Goal: Task Accomplishment & Management: Manage account settings

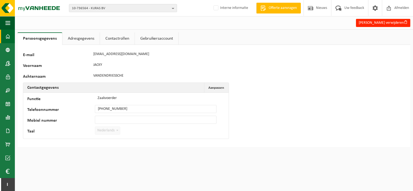
click at [9, 37] on span at bounding box center [7, 37] width 5 height 14
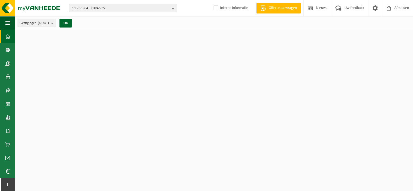
click at [88, 8] on span "10-736564 - KURAS BV" at bounding box center [121, 8] width 98 height 8
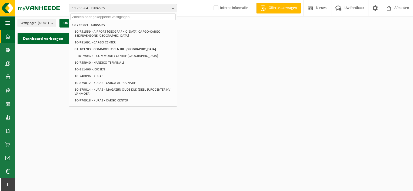
paste input "10-754572"
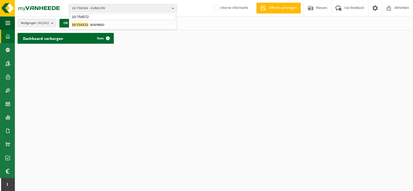
type input "10-754572"
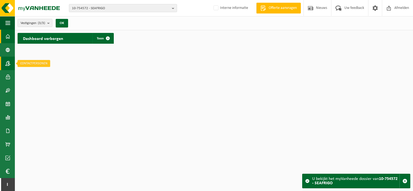
click at [7, 66] on span at bounding box center [7, 64] width 5 height 14
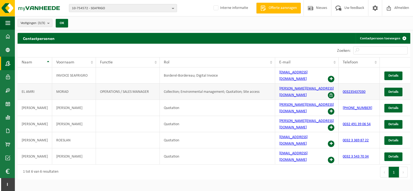
click at [64, 84] on td "MORAD" at bounding box center [74, 92] width 44 height 16
click at [67, 84] on td "MORAD" at bounding box center [74, 92] width 44 height 16
drag, startPoint x: 395, startPoint y: 84, endPoint x: 388, endPoint y: 80, distance: 7.6
click at [395, 90] on span "Details" at bounding box center [394, 92] width 10 height 4
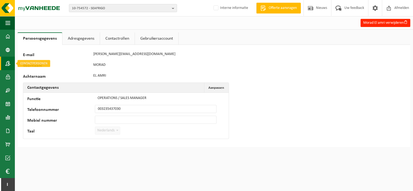
click at [7, 66] on span at bounding box center [7, 64] width 5 height 14
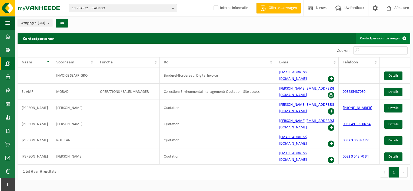
click at [385, 36] on link "Contactpersoon toevoegen" at bounding box center [383, 38] width 54 height 11
click at [350, 90] on link "003235437030" at bounding box center [354, 92] width 23 height 4
click at [101, 8] on span "10-754572 - SEAFRIGO" at bounding box center [121, 8] width 98 height 8
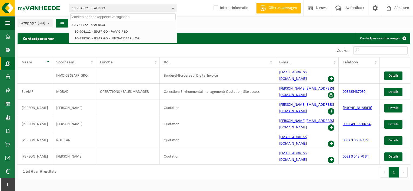
click at [94, 15] on input "text" at bounding box center [122, 17] width 105 height 7
paste input "01-100177"
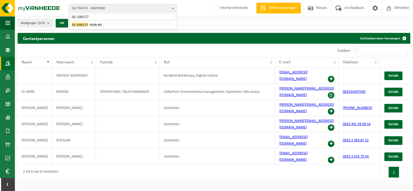
type input "01-100177"
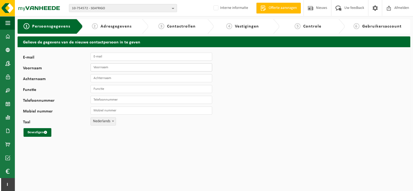
click at [107, 68] on input "Voornaam" at bounding box center [152, 68] width 122 height 8
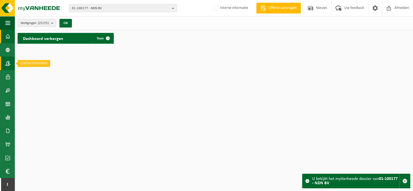
click at [6, 66] on span at bounding box center [7, 64] width 5 height 14
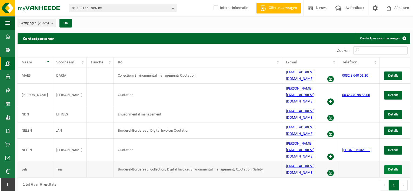
click at [387, 166] on link "Details" at bounding box center [393, 170] width 18 height 9
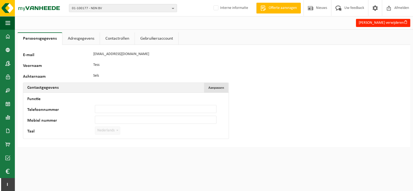
click at [222, 88] on span "Aanpassen" at bounding box center [217, 88] width 16 height 4
click at [101, 108] on input "Telefoonnummer" at bounding box center [156, 109] width 122 height 8
type input "+32 3 640 01 20"
click at [28, 138] on button "Bevestigen" at bounding box center [42, 142] width 28 height 9
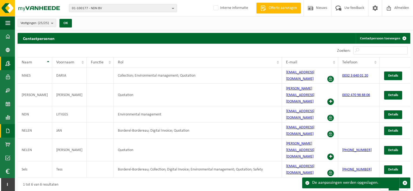
click at [8, 131] on span at bounding box center [7, 131] width 5 height 14
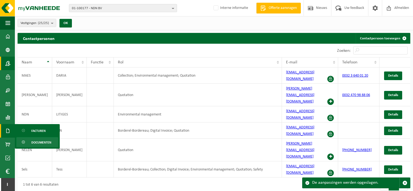
click at [37, 142] on span "Documenten" at bounding box center [41, 143] width 20 height 10
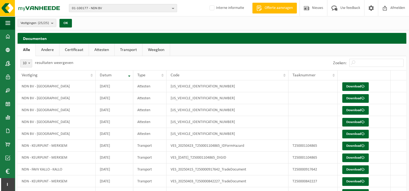
click at [102, 50] on link "Attesten" at bounding box center [101, 50] width 25 height 12
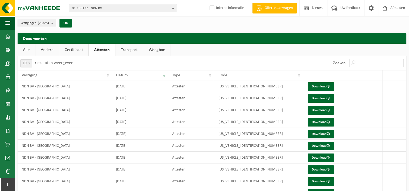
click at [134, 51] on link "Transport" at bounding box center [129, 50] width 28 height 12
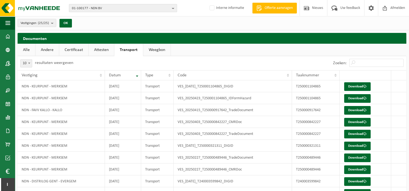
click at [75, 50] on link "Certificaat" at bounding box center [73, 50] width 29 height 12
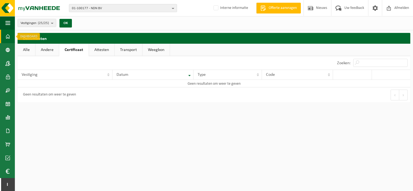
click at [8, 39] on span at bounding box center [7, 37] width 5 height 14
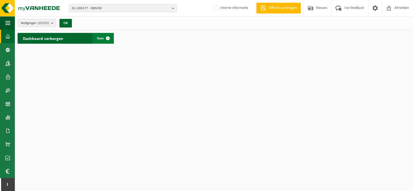
click at [101, 37] on span "Toon" at bounding box center [100, 39] width 7 height 4
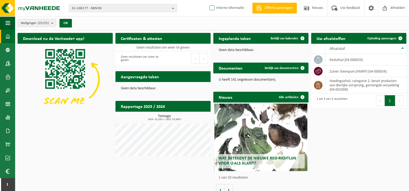
click at [214, 8] on label "Interne informatie" at bounding box center [227, 8] width 36 height 8
click at [208, 0] on input "Interne informatie" at bounding box center [207, 0] width 0 height 0
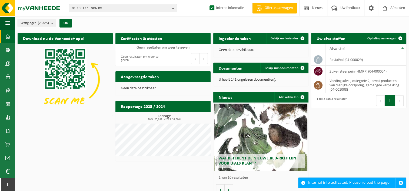
click at [211, 8] on label "Interne informatie" at bounding box center [227, 8] width 36 height 8
click at [208, 0] on input "Interne informatie" at bounding box center [207, 0] width 0 height 0
checkbox input "false"
click at [6, 91] on span at bounding box center [7, 91] width 5 height 14
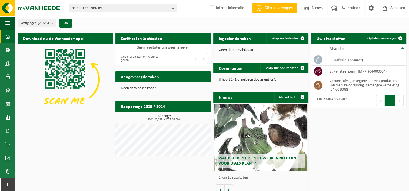
click at [37, 91] on img at bounding box center [65, 79] width 95 height 71
click at [8, 91] on span at bounding box center [7, 91] width 5 height 14
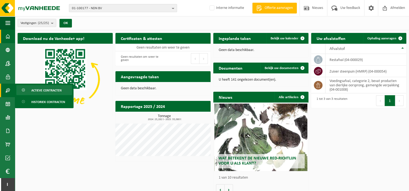
click at [42, 88] on span "Actieve contracten" at bounding box center [46, 90] width 30 height 10
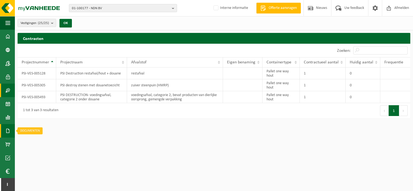
click at [8, 131] on span at bounding box center [7, 131] width 5 height 14
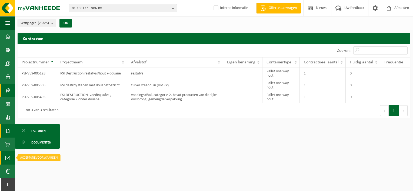
click at [8, 159] on span at bounding box center [7, 158] width 5 height 14
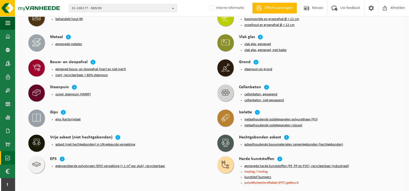
scroll to position [379, 0]
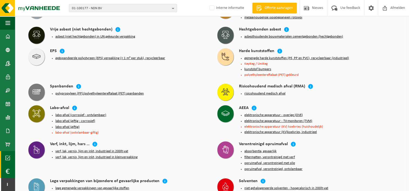
click at [4, 171] on link "Financial History" at bounding box center [7, 172] width 15 height 14
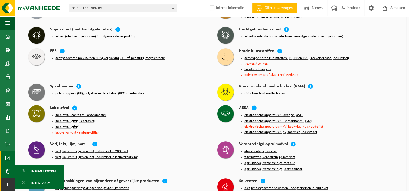
click at [9, 185] on span "I" at bounding box center [7, 185] width 4 height 14
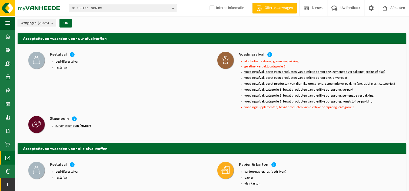
click at [7, 186] on span "I" at bounding box center [7, 185] width 4 height 14
click at [8, 186] on span "I" at bounding box center [7, 185] width 4 height 14
click at [3, 36] on link "Dashboard" at bounding box center [7, 37] width 15 height 14
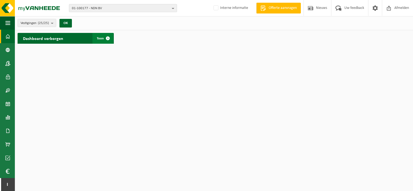
click at [97, 37] on span "Toon" at bounding box center [100, 39] width 7 height 4
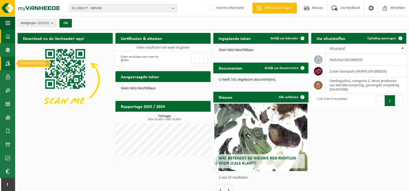
click at [7, 62] on span at bounding box center [7, 64] width 5 height 14
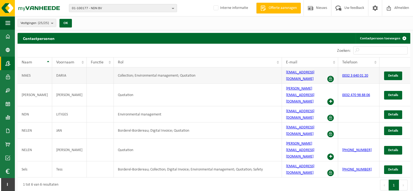
click at [57, 75] on td "DARIA" at bounding box center [69, 76] width 35 height 16
click at [393, 74] on span "Details" at bounding box center [393, 76] width 10 height 4
click at [9, 37] on span at bounding box center [7, 37] width 5 height 14
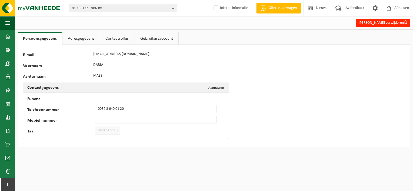
click at [118, 39] on link "Contactrollen" at bounding box center [117, 38] width 35 height 12
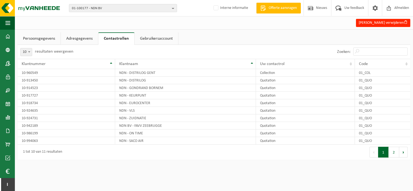
click at [160, 40] on link "Gebruikersaccount" at bounding box center [157, 38] width 44 height 12
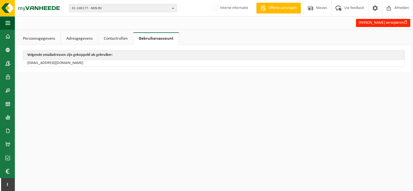
click at [39, 38] on link "Persoonsgegevens" at bounding box center [39, 38] width 43 height 12
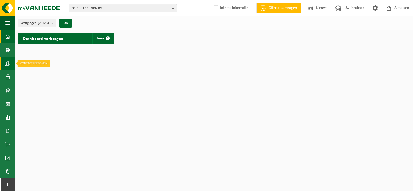
click at [8, 64] on span at bounding box center [7, 64] width 5 height 14
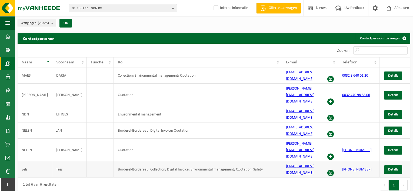
click at [222, 162] on td "Borderel-Bordereau; Collection; Digital Invoice; Environmental management; Quot…" at bounding box center [198, 170] width 168 height 16
click at [393, 168] on span "Details" at bounding box center [393, 170] width 10 height 4
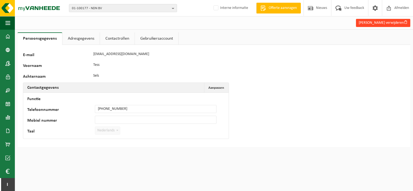
click at [381, 23] on button "Tess Sels verwijderen" at bounding box center [383, 23] width 54 height 8
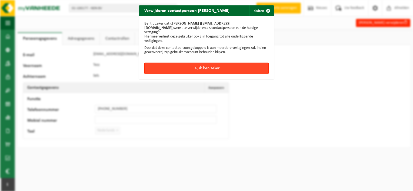
click at [194, 63] on button "Ja, ik ben zeker" at bounding box center [206, 68] width 124 height 11
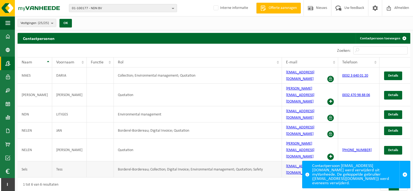
click at [392, 168] on span "Details" at bounding box center [393, 170] width 10 height 4
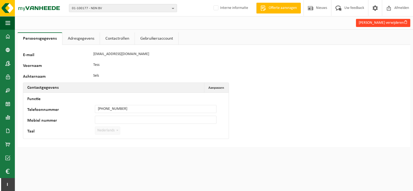
click at [386, 24] on button "Tess Sels verwijderen" at bounding box center [383, 23] width 54 height 8
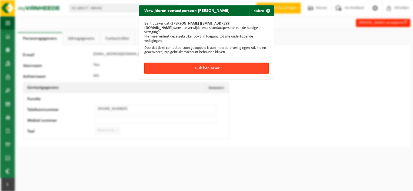
click at [184, 63] on button "Ja, ik ben zeker" at bounding box center [206, 68] width 124 height 11
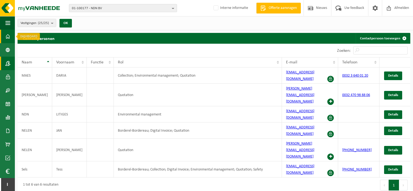
click at [11, 36] on link "Dashboard" at bounding box center [7, 37] width 15 height 14
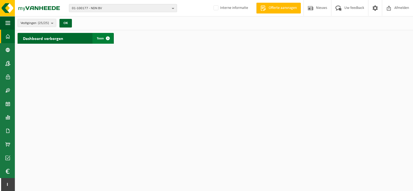
click at [96, 38] on link "Toon" at bounding box center [102, 38] width 21 height 11
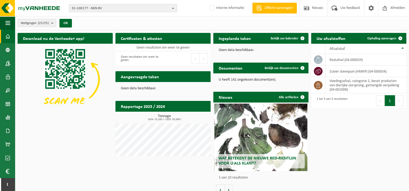
click at [99, 6] on span "01-100177 - NDN BV" at bounding box center [121, 8] width 98 height 8
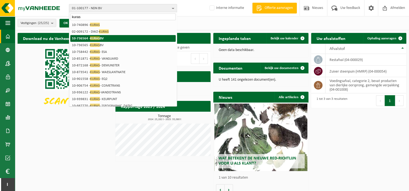
type input "kuras"
click at [97, 38] on span "KURAS" at bounding box center [95, 38] width 10 height 4
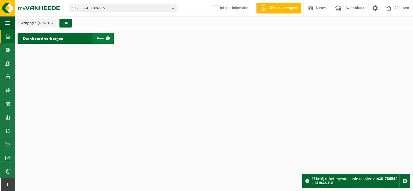
click at [101, 40] on link "Toon" at bounding box center [102, 38] width 21 height 11
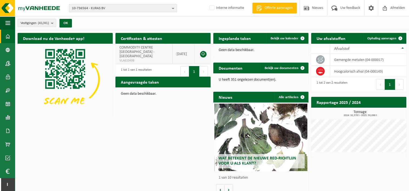
click at [203, 51] on link at bounding box center [203, 54] width 6 height 6
click at [8, 36] on span at bounding box center [7, 37] width 5 height 14
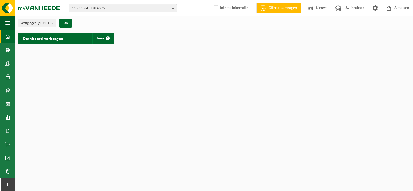
click at [91, 8] on span "10-736564 - KURAS BV" at bounding box center [121, 8] width 98 height 8
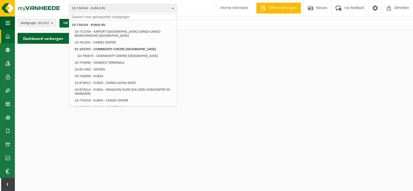
click at [210, 120] on html "10-736564 - KURAS BV 10-736564 - KURAS BV 10-751559 - AIRPORT [GEOGRAPHIC_DATA]…" at bounding box center [206, 95] width 413 height 191
click at [233, 64] on html "10-736564 - KURAS BV 10-736564 - KURAS BV 10-751559 - AIRPORT [GEOGRAPHIC_DATA]…" at bounding box center [206, 95] width 413 height 191
click at [90, 16] on input "text" at bounding box center [122, 17] width 105 height 7
paste input "01-100177"
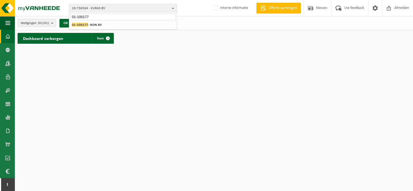
type input "01-100177"
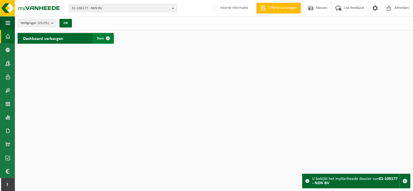
click at [101, 39] on span "Toon" at bounding box center [100, 39] width 7 height 4
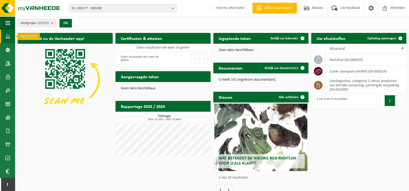
click at [6, 38] on span at bounding box center [7, 37] width 5 height 14
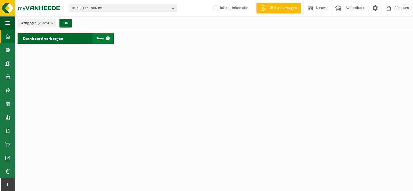
click at [98, 38] on span "Toon" at bounding box center [100, 39] width 7 height 4
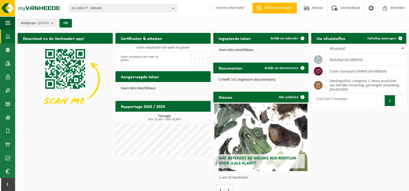
click at [102, 8] on span "01-100177 - NDN BV" at bounding box center [121, 8] width 98 height 8
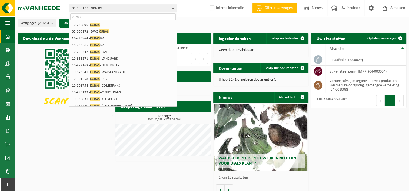
type input "kuras"
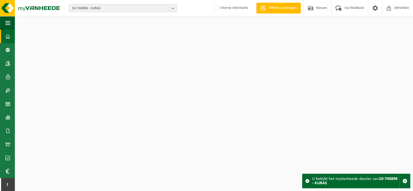
click at [105, 6] on span "10-740896 - KURAS" at bounding box center [121, 8] width 98 height 8
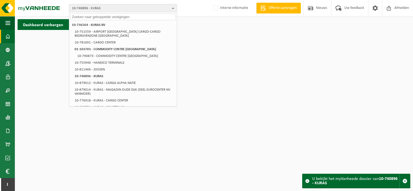
drag, startPoint x: 90, startPoint y: 16, endPoint x: 98, endPoint y: 12, distance: 9.1
click at [89, 16] on input "text" at bounding box center [122, 17] width 105 height 7
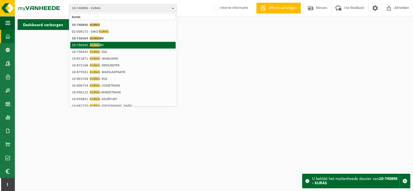
type input "kuras"
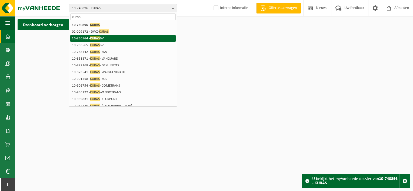
click at [92, 38] on span "KURAS" at bounding box center [95, 38] width 10 height 4
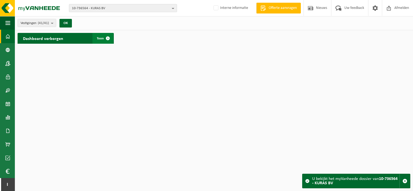
click at [100, 38] on span "Toon" at bounding box center [100, 39] width 7 height 4
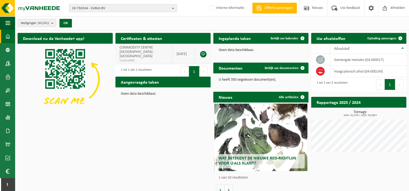
click at [140, 49] on span "COMMODITY CENTRE [GEOGRAPHIC_DATA] - [GEOGRAPHIC_DATA]" at bounding box center [137, 52] width 35 height 13
click at [8, 63] on span at bounding box center [7, 64] width 5 height 14
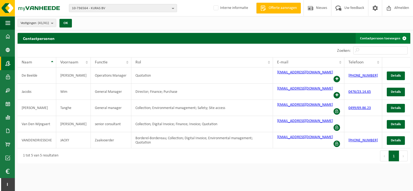
click at [384, 38] on link "Contactpersoon toevoegen" at bounding box center [383, 38] width 54 height 11
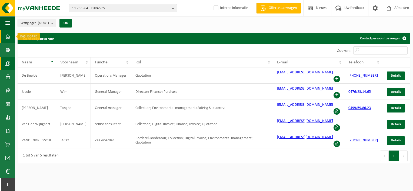
click at [8, 37] on span at bounding box center [7, 37] width 5 height 14
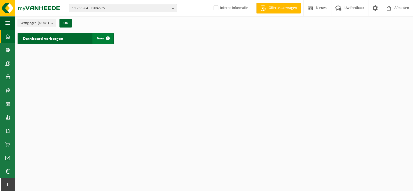
click at [100, 38] on span "Toon" at bounding box center [100, 39] width 7 height 4
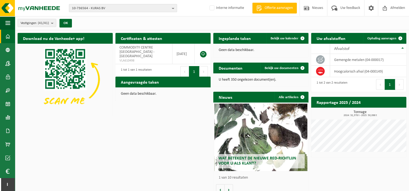
click at [263, 140] on div "Wat betekent de nieuwe RED-richtlijn voor u als klant?" at bounding box center [260, 138] width 93 height 68
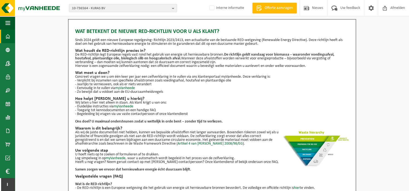
click at [9, 36] on span at bounding box center [7, 37] width 5 height 14
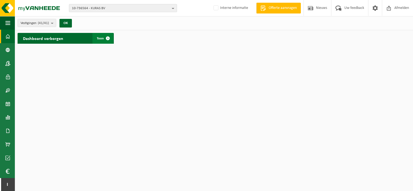
click at [101, 38] on span "Toon" at bounding box center [100, 39] width 7 height 4
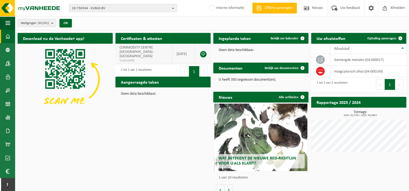
click at [203, 51] on link at bounding box center [203, 54] width 6 height 6
click at [138, 50] on span "COMMODITY CENTRE [GEOGRAPHIC_DATA] - [GEOGRAPHIC_DATA]" at bounding box center [137, 52] width 35 height 13
drag, startPoint x: 138, startPoint y: 50, endPoint x: 203, endPoint y: 52, distance: 64.9
click at [203, 51] on link at bounding box center [203, 54] width 6 height 6
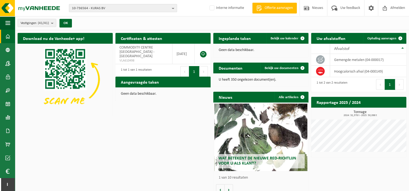
click at [131, 140] on div "Download nu de Vanheede+ app! Verberg Certificaten & attesten Bekijk uw certifi…" at bounding box center [212, 114] width 392 height 168
click at [5, 130] on link "Documenten" at bounding box center [7, 131] width 15 height 14
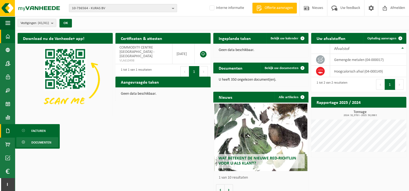
click at [36, 144] on span "Documenten" at bounding box center [41, 143] width 20 height 10
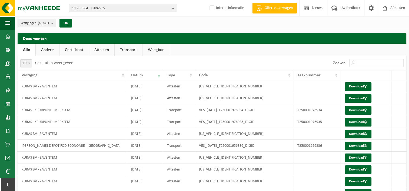
click at [95, 49] on link "Attesten" at bounding box center [101, 50] width 25 height 12
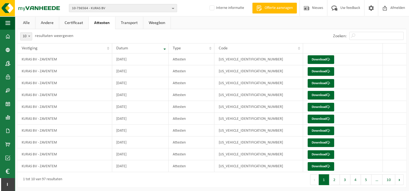
scroll to position [28, 0]
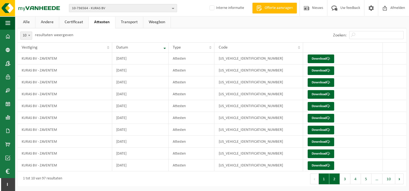
click at [335, 180] on button "2" at bounding box center [334, 179] width 11 height 11
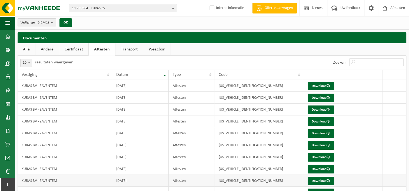
scroll to position [0, 0]
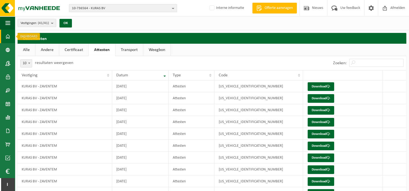
click at [5, 39] on span at bounding box center [7, 37] width 5 height 14
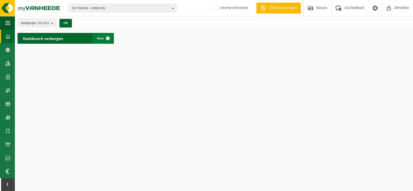
click at [100, 39] on span "Toon" at bounding box center [100, 39] width 7 height 4
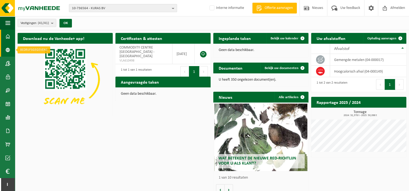
click at [9, 50] on span at bounding box center [7, 50] width 5 height 14
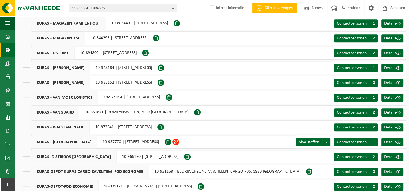
scroll to position [433, 0]
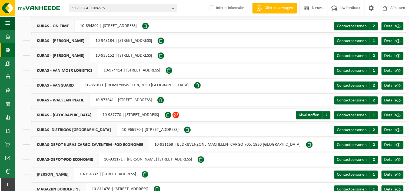
click at [65, 114] on span "KURAS - [GEOGRAPHIC_DATA]" at bounding box center [64, 115] width 66 height 13
click at [149, 114] on div "KURAS - WESTLANDIA 10-987770 | [STREET_ADDRESS]" at bounding box center [98, 115] width 134 height 14
click at [179, 114] on span at bounding box center [176, 115] width 6 height 6
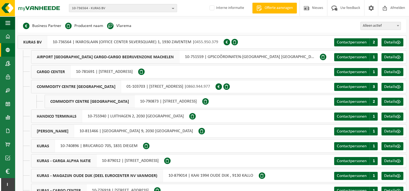
scroll to position [0, 0]
click at [169, 42] on div "KURAS BV 10-736564 | IKAROSLAAN (OFFICE CENTER SILVERSQUARE) 1, 1930 ZAVENTEM |…" at bounding box center [121, 42] width 206 height 14
click at [61, 42] on div "KURAS BV 10-736564 | IKAROSLAAN (OFFICE CENTER SILVERSQUARE) 1, 1930 ZAVENTEM |…" at bounding box center [121, 42] width 206 height 14
click at [227, 41] on span at bounding box center [227, 42] width 6 height 6
click at [227, 43] on span at bounding box center [227, 42] width 6 height 6
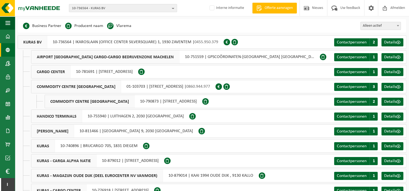
click at [222, 86] on span at bounding box center [219, 87] width 6 height 6
click at [82, 87] on span "COMMODITY CENTRE [GEOGRAPHIC_DATA]" at bounding box center [76, 86] width 90 height 13
click at [222, 86] on span at bounding box center [219, 87] width 6 height 6
click at [105, 85] on div "COMMODITY CENTRE BELGIUM 01-103703 | NOORDERLAAN 612, 2030 ANTWERPEN | 0860.944…" at bounding box center [123, 87] width 184 height 14
click at [97, 6] on span "10-736564 - KURAS BV" at bounding box center [121, 8] width 98 height 8
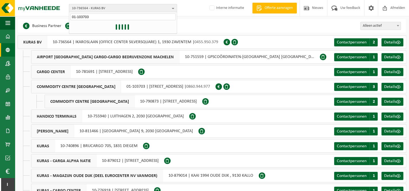
type input "01-103703"
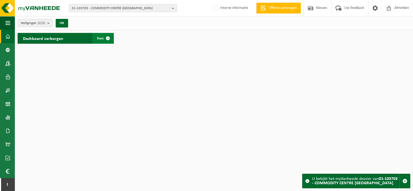
drag, startPoint x: 104, startPoint y: 39, endPoint x: 106, endPoint y: 41, distance: 3.3
click at [104, 39] on span at bounding box center [107, 38] width 11 height 11
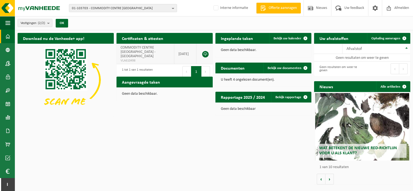
click at [157, 52] on td "COMMODITY CENTRE BELGIUM - ANTWERPEN VLA610498" at bounding box center [146, 54] width 58 height 21
click at [7, 50] on span at bounding box center [7, 50] width 5 height 14
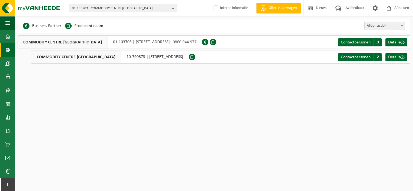
click at [142, 8] on span "01-103703 - COMMODITY CENTRE [GEOGRAPHIC_DATA]" at bounding box center [121, 8] width 98 height 8
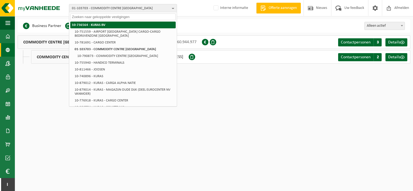
click at [92, 25] on strong "10-736564 - KURAS BV" at bounding box center [89, 25] width 34 height 4
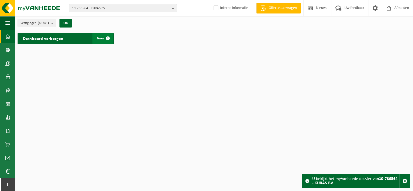
click at [101, 37] on span "Toon" at bounding box center [100, 39] width 7 height 4
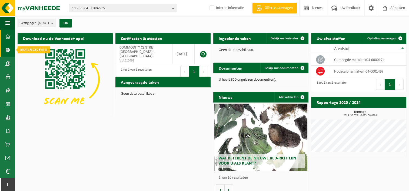
click at [6, 51] on span at bounding box center [7, 50] width 5 height 14
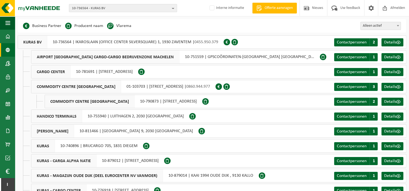
click at [82, 41] on div "KURAS BV 10-736564 | IKAROSLAAN (OFFICE CENTER SILVERSQUARE) 1, 1930 ZAVENTEM |…" at bounding box center [121, 42] width 206 height 14
click at [64, 88] on span "COMMODITY CENTRE BELGIUM" at bounding box center [76, 86] width 90 height 13
click at [104, 8] on span "10-736564 - KURAS BV" at bounding box center [121, 8] width 98 height 8
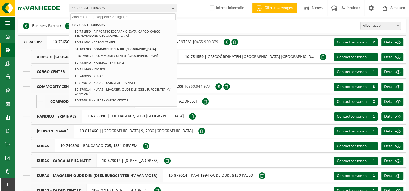
paste input "10-754572"
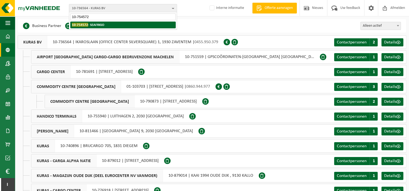
type input "10-754572"
click at [97, 24] on strong "10-754572 - SEAFRIGO" at bounding box center [88, 25] width 32 height 4
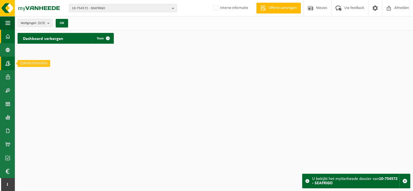
click at [6, 65] on span at bounding box center [7, 64] width 5 height 14
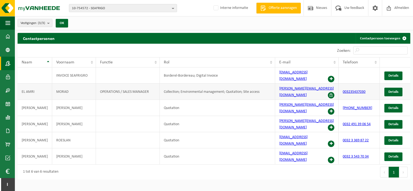
click at [65, 88] on td "MORAD" at bounding box center [74, 92] width 44 height 16
drag, startPoint x: 351, startPoint y: 85, endPoint x: 220, endPoint y: 85, distance: 131.4
click at [220, 85] on td "Collection; Environmental management; Quotation; Site access" at bounding box center [218, 92] width 116 height 16
click at [66, 100] on td "MOHAMED" at bounding box center [74, 108] width 44 height 16
click at [54, 100] on td "MOHAMED" at bounding box center [74, 108] width 44 height 16
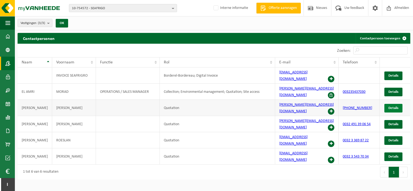
drag, startPoint x: 392, startPoint y: 96, endPoint x: 389, endPoint y: 96, distance: 3.0
click at [392, 107] on span "Details" at bounding box center [394, 109] width 10 height 4
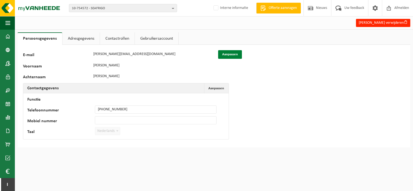
click at [227, 55] on button "Aanpassen" at bounding box center [230, 54] width 24 height 9
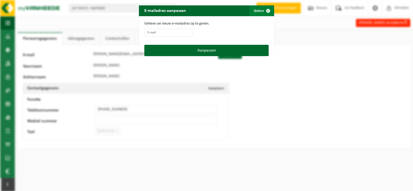
click at [258, 10] on button "Sluiten" at bounding box center [262, 10] width 24 height 11
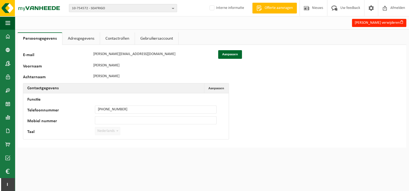
click at [83, 38] on link "Adresgegevens" at bounding box center [80, 38] width 37 height 12
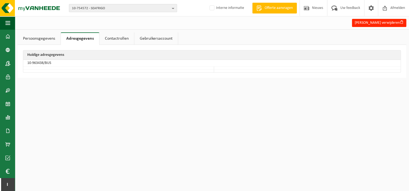
click at [116, 39] on link "Contactrollen" at bounding box center [117, 38] width 35 height 12
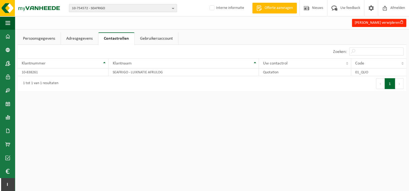
click at [47, 40] on link "Persoonsgegevens" at bounding box center [39, 38] width 43 height 12
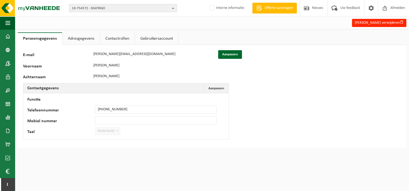
click at [77, 39] on link "Adresgegevens" at bounding box center [80, 38] width 37 height 12
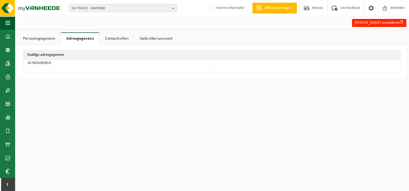
click at [48, 41] on link "Persoonsgegevens" at bounding box center [39, 38] width 43 height 12
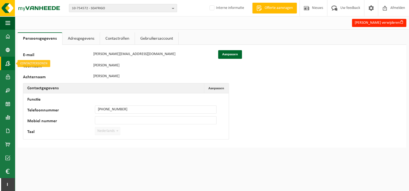
click at [3, 64] on link "Contactpersonen" at bounding box center [7, 64] width 15 height 14
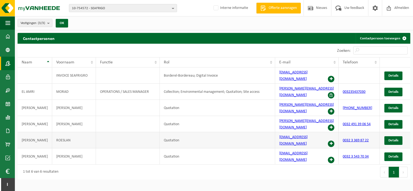
click at [24, 133] on td "[PERSON_NAME]" at bounding box center [35, 141] width 35 height 16
click at [31, 100] on td "[PERSON_NAME]" at bounding box center [35, 108] width 35 height 16
click at [48, 100] on td "[PERSON_NAME]" at bounding box center [35, 108] width 35 height 16
click at [25, 100] on td "[PERSON_NAME]" at bounding box center [35, 108] width 35 height 16
click at [9, 48] on span at bounding box center [7, 50] width 5 height 14
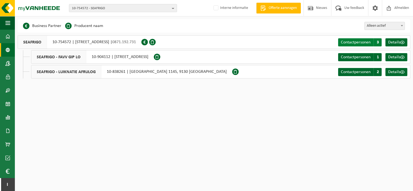
click at [366, 42] on span "Contactpersonen" at bounding box center [356, 42] width 30 height 4
click at [138, 42] on div "SEAFRIGO 10-754572 | [STREET_ADDRESS] | 0871.192.731" at bounding box center [80, 42] width 124 height 14
click at [109, 7] on span "10-754572 - SEAFRIGO" at bounding box center [121, 8] width 98 height 8
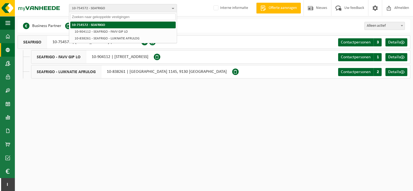
click at [99, 24] on strong "10-754572 - SEAFRIGO" at bounding box center [88, 25] width 33 height 4
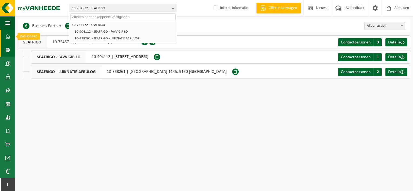
click at [8, 38] on span at bounding box center [7, 37] width 5 height 14
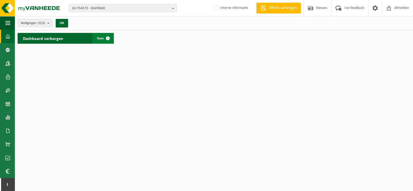
click at [100, 39] on span "Toon" at bounding box center [100, 39] width 7 height 4
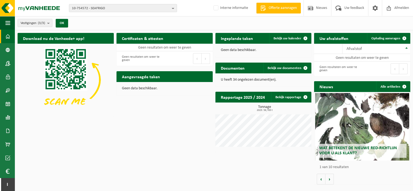
click at [8, 38] on span at bounding box center [7, 37] width 5 height 14
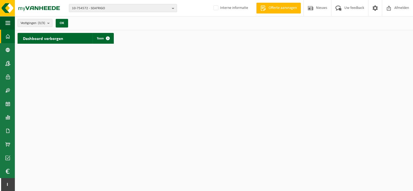
click at [48, 38] on h2 "Dashboard verborgen" at bounding box center [43, 38] width 51 height 11
click at [51, 41] on h2 "Dashboard verborgen" at bounding box center [43, 38] width 51 height 11
click at [100, 38] on span "Toon" at bounding box center [100, 39] width 7 height 4
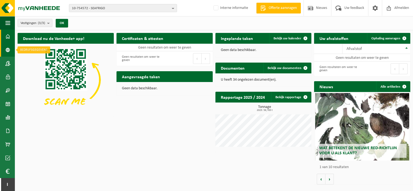
click at [7, 50] on span at bounding box center [7, 50] width 5 height 14
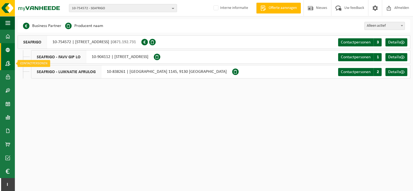
click at [6, 61] on span at bounding box center [7, 64] width 5 height 14
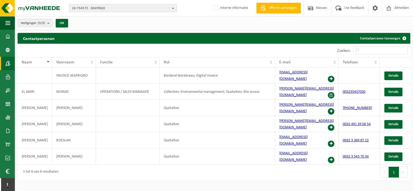
click at [83, 6] on span "10-754572 - SEAFRIGO" at bounding box center [121, 8] width 98 height 8
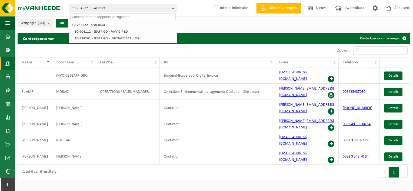
click at [90, 16] on input "text" at bounding box center [122, 17] width 105 height 7
paste input "10-953916"
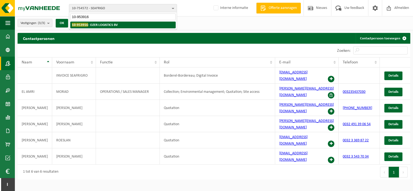
type input "10-953916"
click at [97, 24] on strong "10-953916 - OZER LOGISTICS BV" at bounding box center [95, 25] width 46 height 4
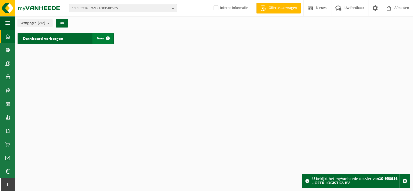
click at [101, 38] on span "Toon" at bounding box center [100, 39] width 7 height 4
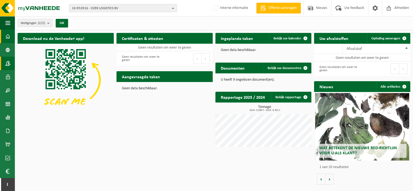
click at [5, 65] on link "Contactpersonen" at bounding box center [7, 64] width 15 height 14
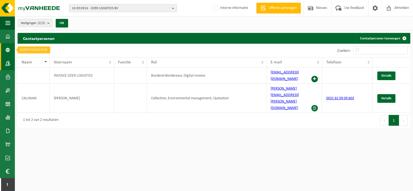
click at [5, 52] on span at bounding box center [7, 50] width 5 height 14
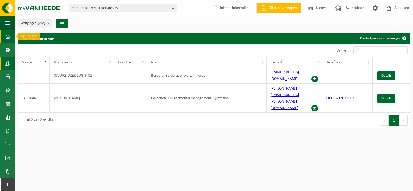
click at [5, 37] on span at bounding box center [7, 37] width 5 height 14
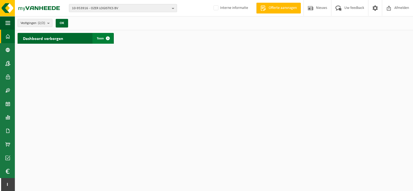
click at [99, 38] on span "Toon" at bounding box center [100, 39] width 7 height 4
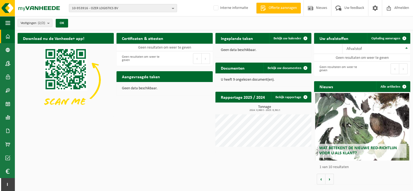
click at [97, 7] on span "10-953916 - OZER LOGISTICS BV" at bounding box center [121, 8] width 98 height 8
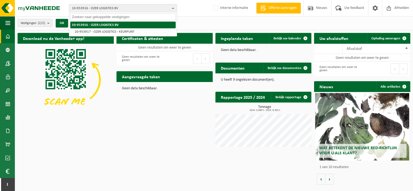
click at [98, 24] on strong "10-953916 - OZER LOGISTICS BV" at bounding box center [95, 25] width 47 height 4
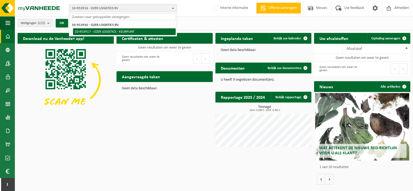
click at [114, 33] on li "10-953917 - OZER LOGISTICS - KEURPUNT" at bounding box center [124, 31] width 103 height 7
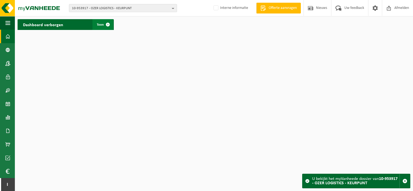
click at [100, 24] on span "Toon" at bounding box center [100, 25] width 7 height 4
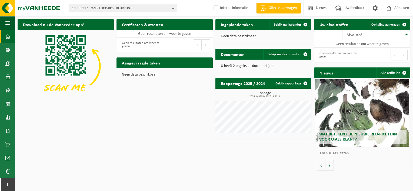
click at [8, 38] on span at bounding box center [7, 37] width 5 height 14
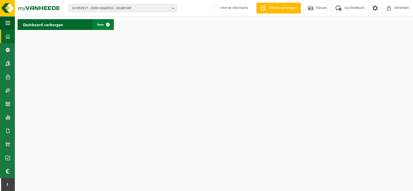
click at [104, 24] on span at bounding box center [107, 24] width 11 height 11
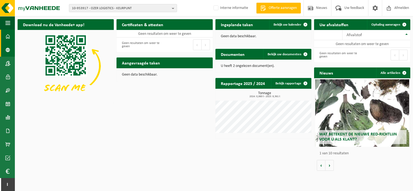
click at [9, 49] on span at bounding box center [7, 50] width 5 height 14
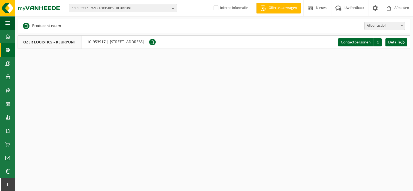
click at [104, 7] on span "10-953917 - OZER LOGISTICS - KEURPUNT" at bounding box center [121, 8] width 98 height 8
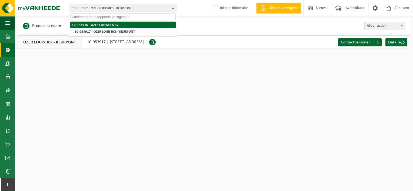
click at [97, 26] on strong "10-953916 - OZER LOGISTICS BV" at bounding box center [95, 25] width 47 height 4
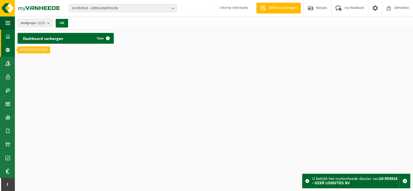
click at [11, 48] on link "Bedrijfsgegevens" at bounding box center [7, 50] width 15 height 14
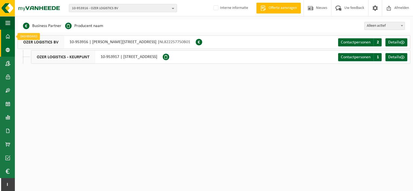
click at [10, 40] on span at bounding box center [7, 37] width 5 height 14
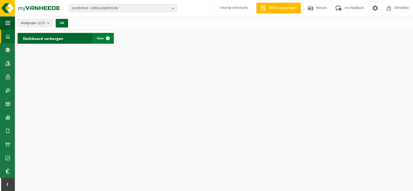
click at [97, 38] on span "Toon" at bounding box center [100, 39] width 7 height 4
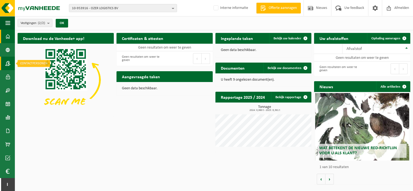
click at [5, 66] on span at bounding box center [7, 64] width 5 height 14
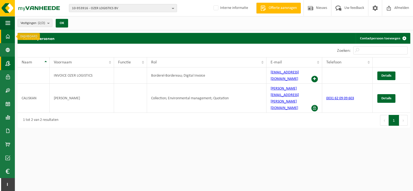
click at [6, 37] on span at bounding box center [7, 37] width 5 height 14
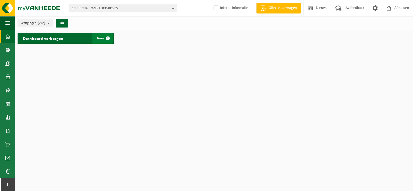
click at [100, 38] on span "Toon" at bounding box center [100, 39] width 7 height 4
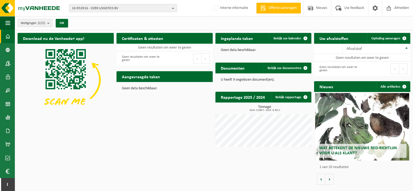
click at [165, 40] on h2 "Certificaten & attesten" at bounding box center [143, 38] width 52 height 11
click at [158, 41] on h2 "Certificaten & attesten" at bounding box center [143, 38] width 52 height 11
click at [111, 6] on span "10-953916 - OZER LOGISTICS BV" at bounding box center [121, 8] width 98 height 8
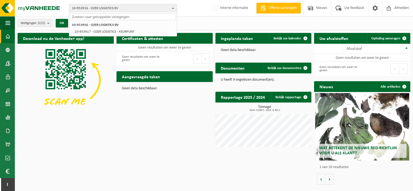
click at [93, 7] on span "10-953916 - OZER LOGISTICS BV" at bounding box center [121, 8] width 98 height 8
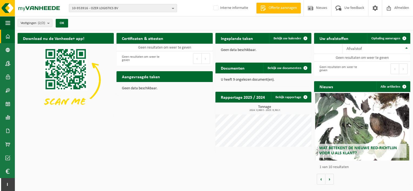
click at [87, 8] on span "10-953916 - OZER LOGISTICS BV" at bounding box center [121, 8] width 98 height 8
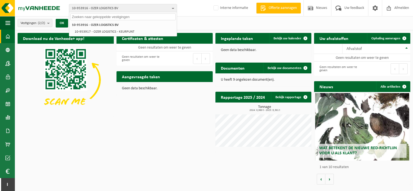
click at [78, 15] on input "text" at bounding box center [122, 17] width 105 height 7
paste input "10-986520"
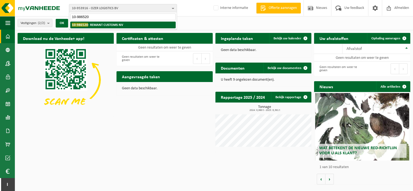
type input "10-986520"
click at [99, 24] on strong "10-986520 - REMANT CUSTOMS NV" at bounding box center [97, 25] width 51 height 4
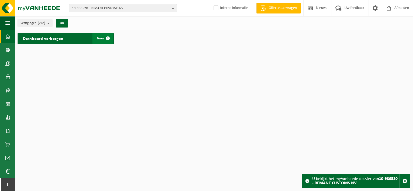
click at [97, 37] on span "Toon" at bounding box center [100, 39] width 7 height 4
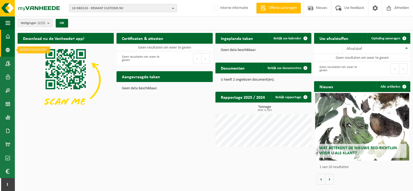
click at [7, 51] on span at bounding box center [7, 50] width 5 height 14
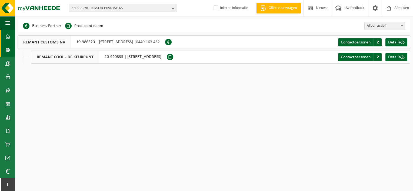
click at [6, 37] on span at bounding box center [7, 37] width 5 height 14
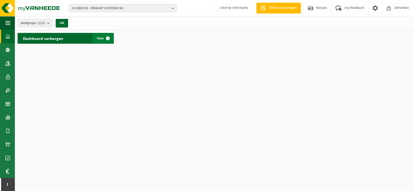
click at [99, 37] on span "Toon" at bounding box center [100, 39] width 7 height 4
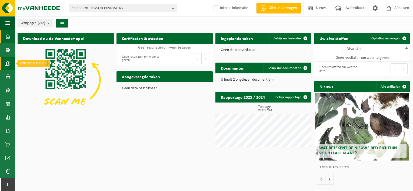
click at [6, 64] on span at bounding box center [7, 64] width 5 height 14
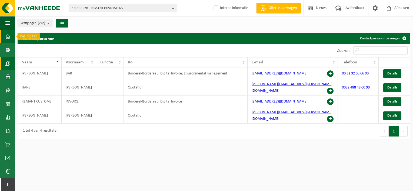
click at [9, 36] on span at bounding box center [7, 37] width 5 height 14
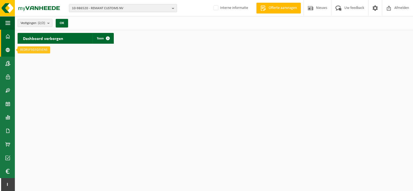
click at [9, 49] on span at bounding box center [7, 50] width 5 height 14
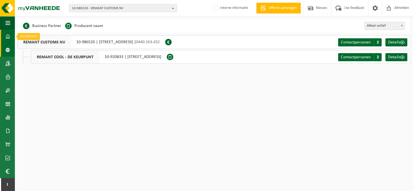
click at [6, 39] on span at bounding box center [7, 37] width 5 height 14
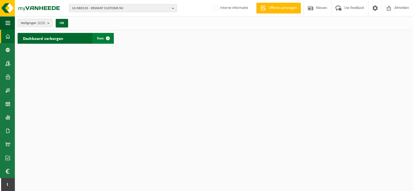
click at [101, 39] on span "Toon" at bounding box center [100, 39] width 7 height 4
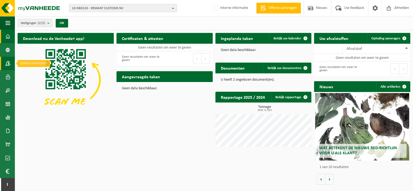
click at [8, 64] on span at bounding box center [7, 64] width 5 height 14
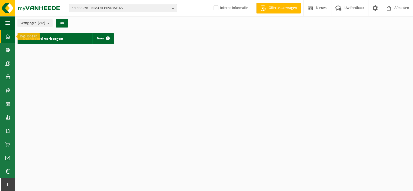
click at [9, 38] on span at bounding box center [7, 37] width 5 height 14
click at [99, 38] on span "Toon" at bounding box center [100, 39] width 7 height 4
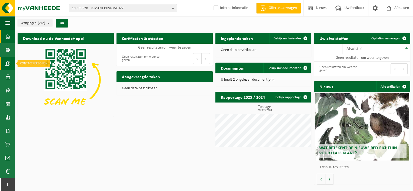
click at [8, 62] on span at bounding box center [7, 64] width 5 height 14
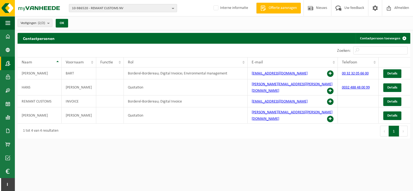
click at [85, 9] on span "10-986520 - REMANT CUSTOMS NV" at bounding box center [121, 8] width 98 height 8
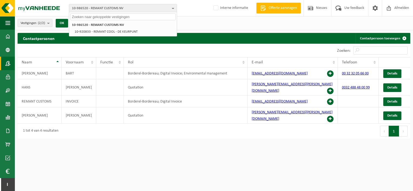
click at [85, 17] on input "text" at bounding box center [122, 17] width 105 height 7
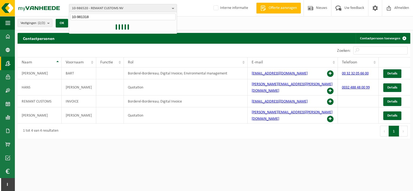
type input "10-981318"
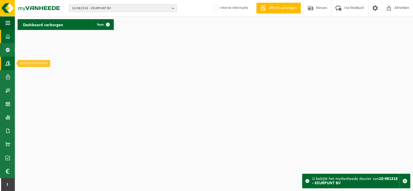
click at [9, 64] on span at bounding box center [7, 64] width 5 height 14
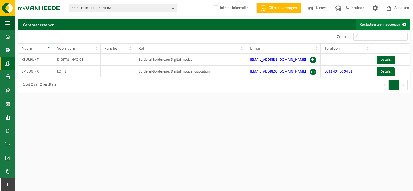
click at [378, 25] on link "Contactpersoon toevoegen" at bounding box center [383, 24] width 54 height 11
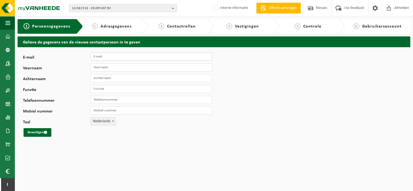
click at [102, 54] on input "E-mail" at bounding box center [152, 57] width 122 height 8
paste input "[EMAIL_ADDRESS][DOMAIN_NAME]"
type input "[EMAIL_ADDRESS][DOMAIN_NAME]"
click at [105, 68] on input "Voornaam" at bounding box center [152, 68] width 122 height 8
type input "[PERSON_NAME]"
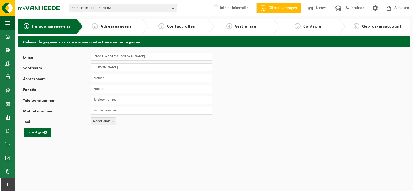
type input "Nietvelt"
click at [36, 132] on button "Bevestigen" at bounding box center [38, 132] width 28 height 9
click at [92, 88] on input "Functie" at bounding box center [152, 89] width 122 height 8
click at [94, 89] on input "Functie" at bounding box center [152, 89] width 122 height 8
type input "responable collection"
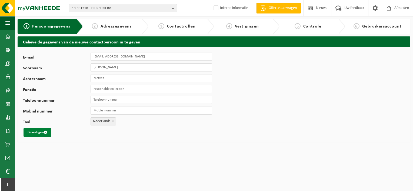
click at [34, 134] on button "Bevestigen" at bounding box center [38, 132] width 28 height 9
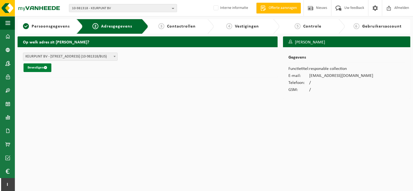
click at [37, 68] on button "Bevestigen" at bounding box center [38, 68] width 28 height 9
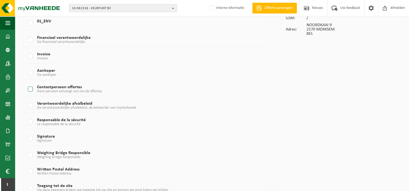
scroll to position [81, 0]
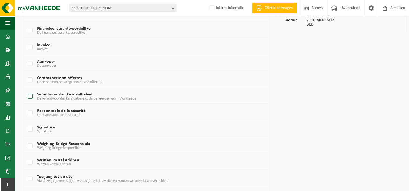
click at [29, 95] on label "Verantwoordelijke afvalbeleid De verantwoordelijke afvalbeleid, de beheerder va…" at bounding box center [136, 97] width 219 height 8
click at [26, 90] on input "Verantwoordelijke afvalbeleid De verantwoordelijke afvalbeleid, de beheerder va…" at bounding box center [26, 90] width 0 height 0
checkbox input "true"
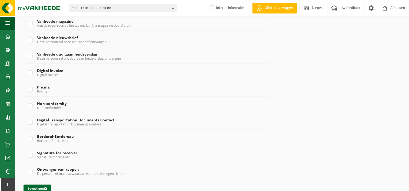
scroll to position [344, 0]
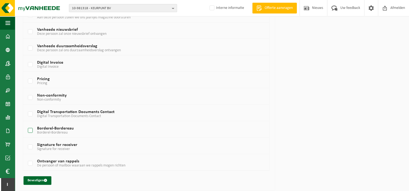
click at [28, 129] on label "Borderel-Bordereau Borderel-Bordereau" at bounding box center [136, 131] width 219 height 8
click at [26, 124] on input "Borderel-Bordereau Borderel-Bordereau" at bounding box center [26, 124] width 0 height 0
checkbox input "true"
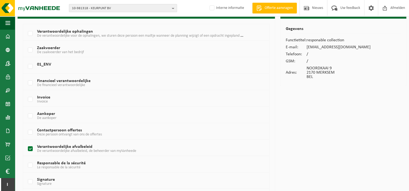
scroll to position [19, 0]
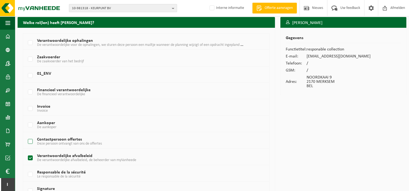
click at [30, 140] on label "Contactpersoon offertes Deze persoon ontvangt van ons de offertes" at bounding box center [136, 142] width 219 height 8
click at [26, 135] on input "Contactpersoon offertes Deze persoon ontvangt van ons de offertes" at bounding box center [26, 135] width 0 height 0
checkbox input "true"
click at [30, 106] on label "Invoice Invoice" at bounding box center [136, 109] width 219 height 8
click at [26, 102] on input "Invoice Invoice" at bounding box center [26, 102] width 0 height 0
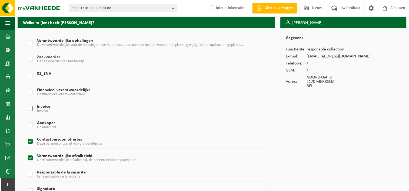
checkbox input "true"
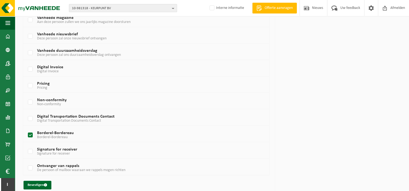
scroll to position [344, 0]
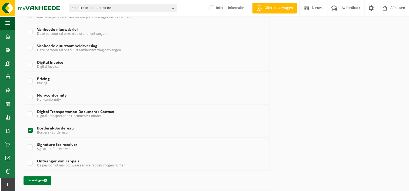
click at [38, 180] on button "Bevestigen" at bounding box center [38, 181] width 28 height 9
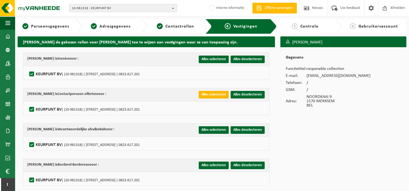
click at [206, 93] on button "Alles selecteren" at bounding box center [214, 95] width 30 height 8
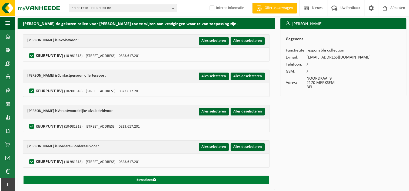
click at [149, 181] on button "Bevestigen" at bounding box center [147, 180] width 246 height 9
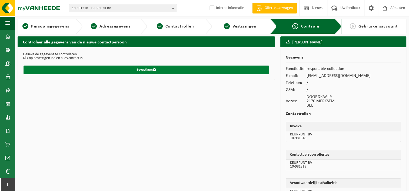
click at [137, 71] on button "Bevestigen" at bounding box center [147, 70] width 246 height 9
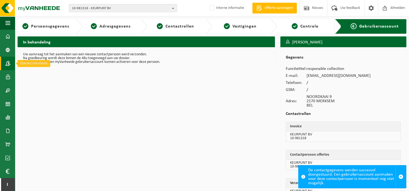
click at [10, 63] on span at bounding box center [7, 64] width 5 height 14
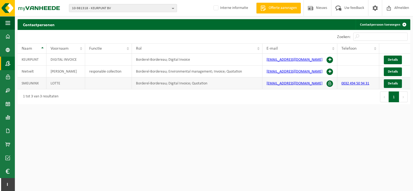
click at [176, 84] on td "Borderel-Bordereau; Digital Invoice; Quotation" at bounding box center [197, 84] width 131 height 12
click at [391, 84] on span "Details" at bounding box center [393, 84] width 10 height 4
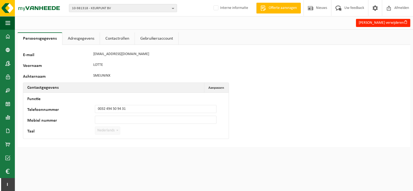
click at [111, 38] on link "Contactrollen" at bounding box center [117, 38] width 35 height 12
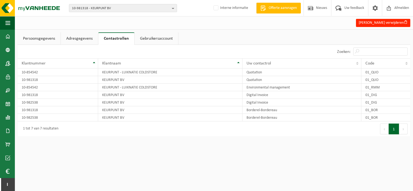
click at [155, 37] on link "Gebruikersaccount" at bounding box center [157, 38] width 44 height 12
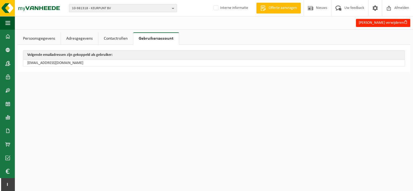
click at [84, 40] on link "Adresgegevens" at bounding box center [79, 38] width 37 height 12
click at [114, 38] on link "Contactrollen" at bounding box center [117, 38] width 35 height 12
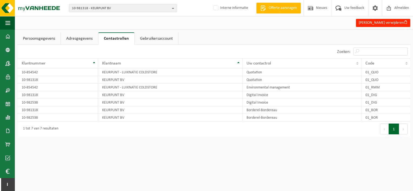
click at [48, 38] on link "Persoonsgegevens" at bounding box center [39, 38] width 43 height 12
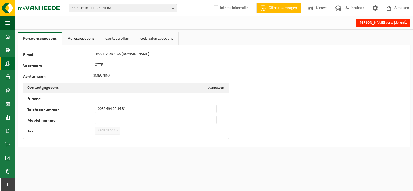
drag, startPoint x: 114, startPoint y: 53, endPoint x: 6, endPoint y: 60, distance: 108.1
click at [6, 60] on span at bounding box center [7, 64] width 5 height 14
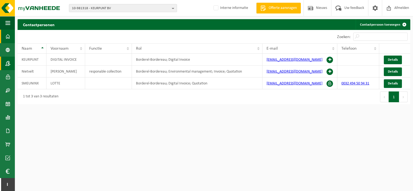
click at [7, 37] on span at bounding box center [7, 37] width 5 height 14
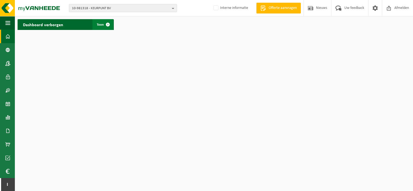
click at [100, 24] on span "Toon" at bounding box center [100, 25] width 7 height 4
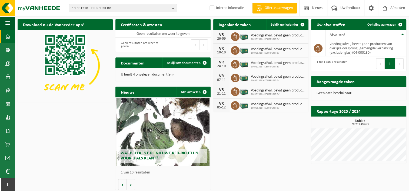
click at [7, 37] on span at bounding box center [7, 37] width 5 height 14
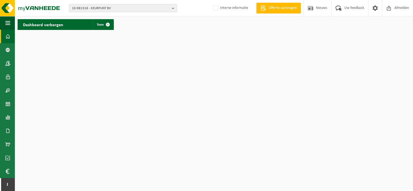
click at [85, 9] on span "10-981318 - KEURPUNT BV" at bounding box center [121, 8] width 98 height 8
click at [85, 18] on input "text" at bounding box center [122, 17] width 105 height 7
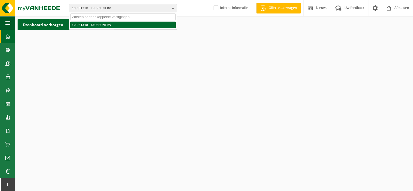
paste input "10-987956"
type input "10-987956"
click at [94, 27] on li "10-987956 - HORECA LAND" at bounding box center [122, 25] width 105 height 7
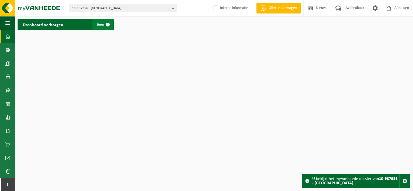
click at [101, 26] on span "Toon" at bounding box center [100, 25] width 7 height 4
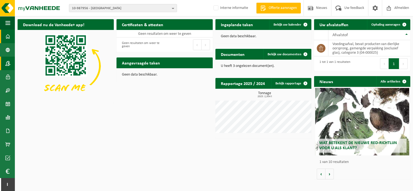
click at [8, 63] on span at bounding box center [7, 64] width 5 height 14
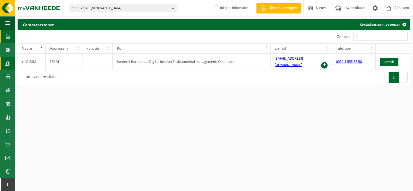
click at [4, 36] on link "Dashboard" at bounding box center [7, 37] width 15 height 14
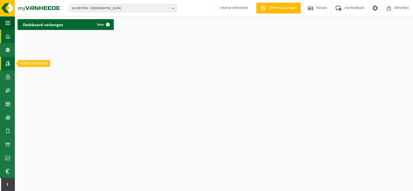
click at [11, 63] on link "Contactpersonen" at bounding box center [7, 64] width 15 height 14
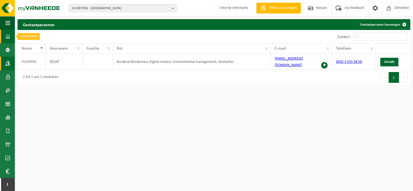
click at [4, 38] on link "Dashboard" at bounding box center [7, 37] width 15 height 14
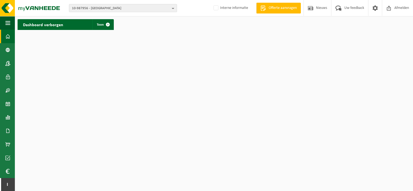
click at [7, 39] on span at bounding box center [7, 37] width 5 height 14
click at [101, 26] on span "Toon" at bounding box center [100, 25] width 7 height 4
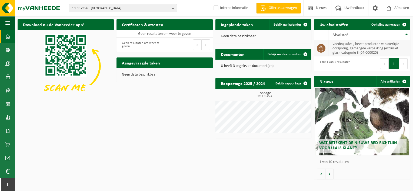
click at [344, 48] on td "voedingsafval, bevat producten van dierlijke oorsprong, gemengde verpakking (ex…" at bounding box center [370, 48] width 82 height 16
click at [358, 47] on td "voedingsafval, bevat producten van dierlijke oorsprong, gemengde verpakking (ex…" at bounding box center [370, 48] width 82 height 16
click at [357, 47] on td "voedingsafval, bevat producten van dierlijke oorsprong, gemengde verpakking (ex…" at bounding box center [370, 48] width 82 height 16
drag, startPoint x: 357, startPoint y: 47, endPoint x: 331, endPoint y: 25, distance: 34.4
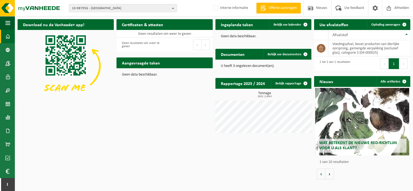
click at [331, 25] on h2 "Uw afvalstoffen" at bounding box center [334, 24] width 40 height 11
click at [6, 91] on span at bounding box center [7, 91] width 5 height 14
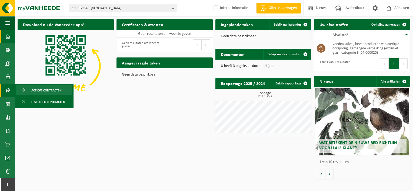
click at [45, 92] on span "Actieve contracten" at bounding box center [46, 90] width 30 height 10
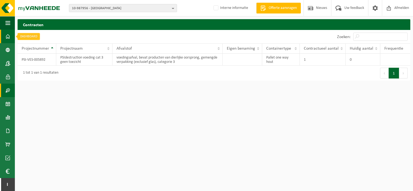
click at [4, 38] on link "Dashboard" at bounding box center [7, 37] width 15 height 14
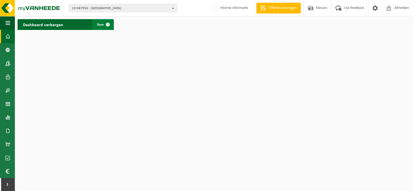
click at [100, 24] on span "Toon" at bounding box center [100, 25] width 7 height 4
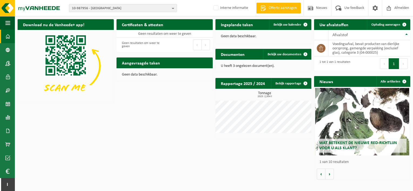
click at [110, 91] on img at bounding box center [66, 66] width 96 height 72
click at [95, 8] on span "10-987956 - [GEOGRAPHIC_DATA]" at bounding box center [121, 8] width 98 height 8
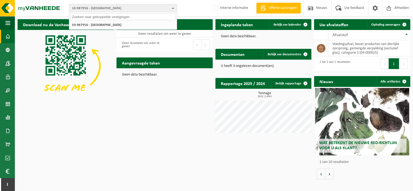
click at [85, 17] on input "text" at bounding box center [122, 17] width 105 height 7
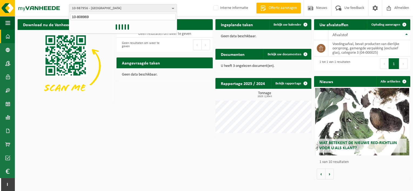
type input "10-808969"
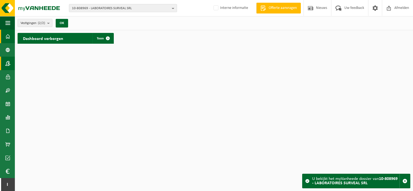
click at [6, 66] on span at bounding box center [7, 64] width 5 height 14
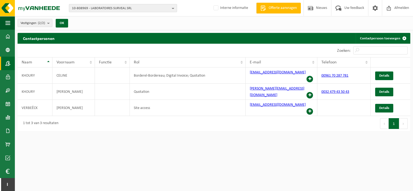
click at [111, 7] on span "10-808969 - LABORATOIRES SURVEAL SRL" at bounding box center [121, 8] width 98 height 8
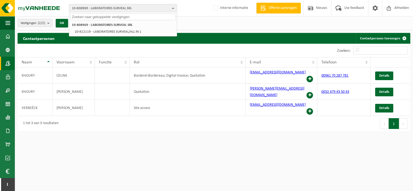
click at [101, 17] on input "text" at bounding box center [122, 17] width 105 height 7
paste input "10-988558"
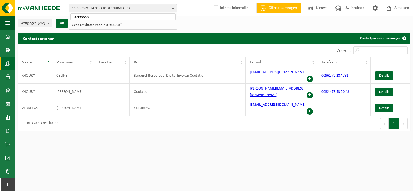
type input "10-988558"
drag, startPoint x: 95, startPoint y: 15, endPoint x: 38, endPoint y: 16, distance: 57.1
click at [38, 16] on div "10-808969 - LABORATOIRES SURVEAL SRL 10-988558 10-808969 - LABORATOIRES SURVEAL…" at bounding box center [206, 67] width 413 height 134
click at [98, 7] on span "10-808969 - LABORATOIRES SURVEAL SRL" at bounding box center [121, 8] width 98 height 8
click at [87, 17] on input "text" at bounding box center [122, 17] width 105 height 7
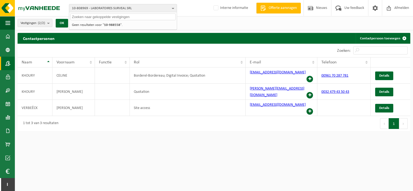
paste input "10-808969"
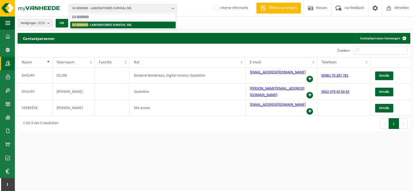
type input "10-808969"
click at [114, 22] on li "10-808969 - LABORATOIRES SURVEAL SRL" at bounding box center [122, 25] width 105 height 7
click at [106, 25] on strong "10-808969 - LABORATOIRES SURVEAL SRL" at bounding box center [102, 25] width 60 height 4
click at [104, 25] on strong "10-808969 - LABORATOIRES SURVEAL SRL" at bounding box center [102, 25] width 60 height 4
click at [102, 26] on strong "10-808969 - LABORATOIRES SURVEAL SRL" at bounding box center [102, 25] width 60 height 4
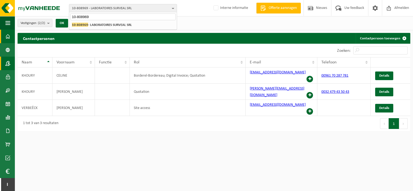
click at [5, 38] on link "Dashboard" at bounding box center [7, 37] width 15 height 14
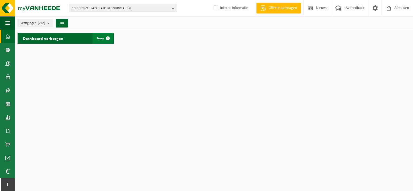
click at [101, 37] on span "Toon" at bounding box center [100, 39] width 7 height 4
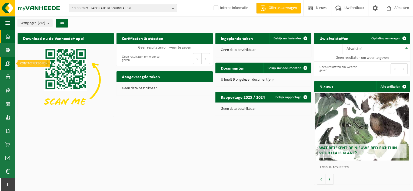
click at [8, 63] on span at bounding box center [7, 64] width 5 height 14
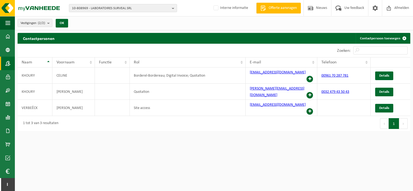
click at [92, 173] on html "10-808969 - LABORATOIRES SURVEAL SRL 10-808969 - LABORATOIRES SURVEAL SRL 10-81…" at bounding box center [206, 95] width 413 height 191
click at [98, 6] on span "10-808969 - LABORATOIRES SURVEAL SRL" at bounding box center [121, 8] width 98 height 8
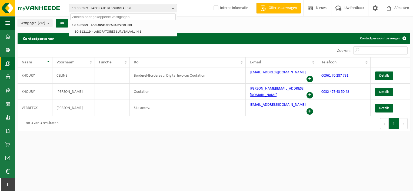
click at [84, 16] on input "text" at bounding box center [122, 17] width 105 height 7
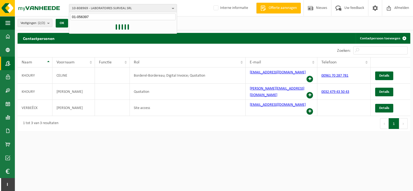
type input "01-056397"
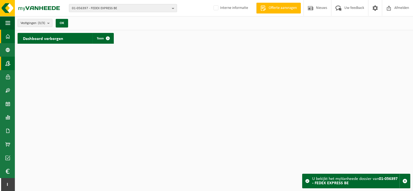
click at [7, 63] on span at bounding box center [7, 64] width 5 height 14
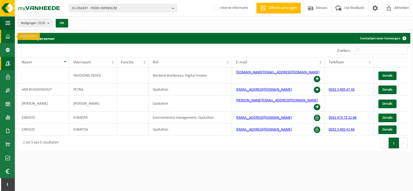
click at [9, 37] on span at bounding box center [7, 37] width 5 height 14
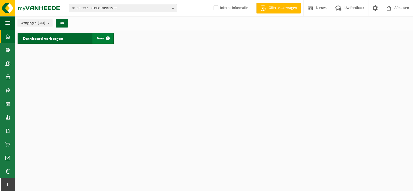
click at [101, 37] on span "Toon" at bounding box center [100, 39] width 7 height 4
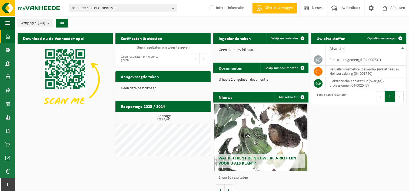
click at [100, 6] on span "01-056397 - FEDEX EXPRESS BE" at bounding box center [121, 8] width 98 height 8
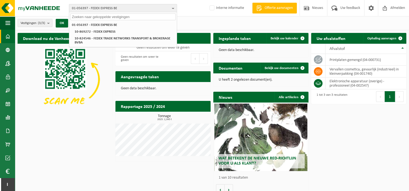
click at [96, 16] on input "text" at bounding box center [122, 17] width 105 height 7
paste input "10-921848"
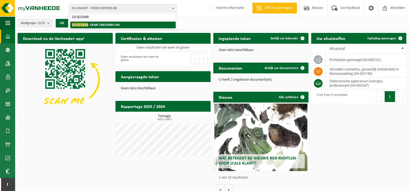
type input "10-921848"
click at [101, 22] on li "10-921848 - DEME DREDGING NV" at bounding box center [122, 25] width 105 height 7
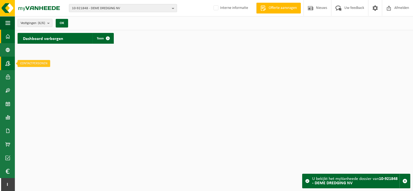
click at [11, 65] on link "Contactpersonen" at bounding box center [7, 64] width 15 height 14
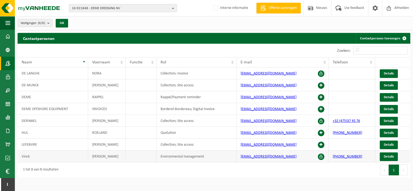
click at [344, 157] on link "[PHONE_NUMBER]" at bounding box center [347, 157] width 29 height 4
click at [9, 38] on span at bounding box center [7, 37] width 5 height 14
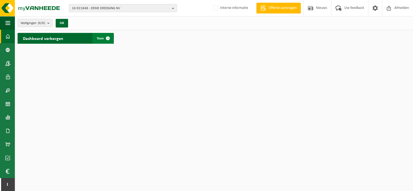
click at [100, 38] on span "Toon" at bounding box center [100, 39] width 7 height 4
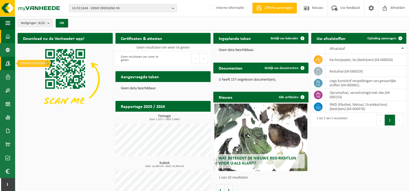
click at [5, 61] on link "Contactpersonen" at bounding box center [7, 64] width 15 height 14
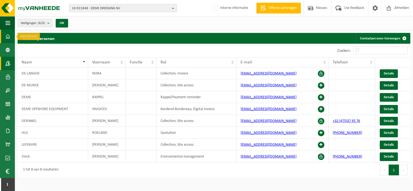
click at [5, 35] on link "Dashboard" at bounding box center [7, 37] width 15 height 14
